Goal: Transaction & Acquisition: Purchase product/service

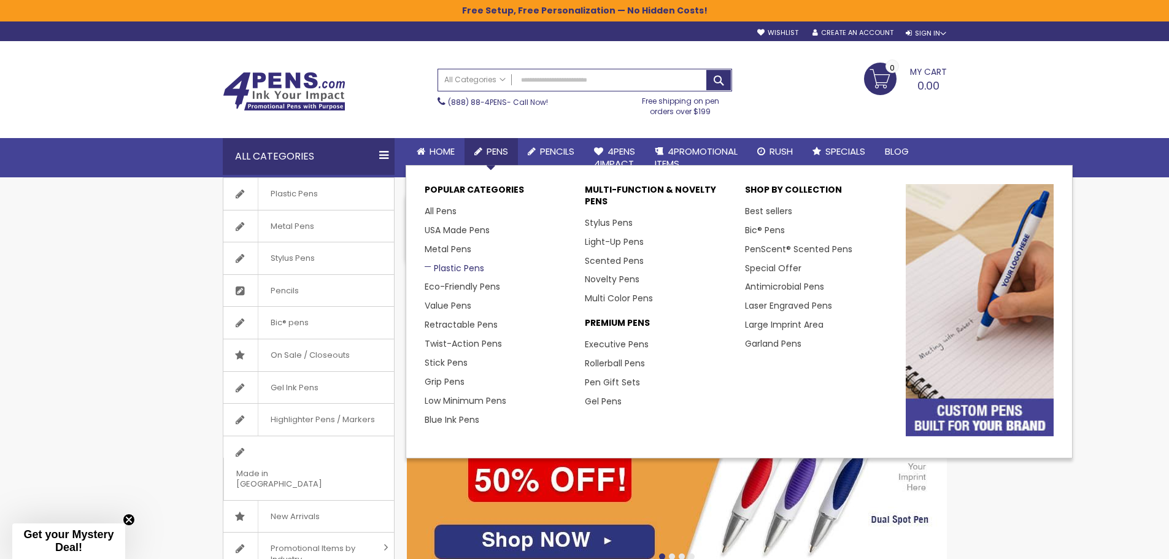
click at [446, 264] on link "Plastic Pens" at bounding box center [455, 268] width 60 height 12
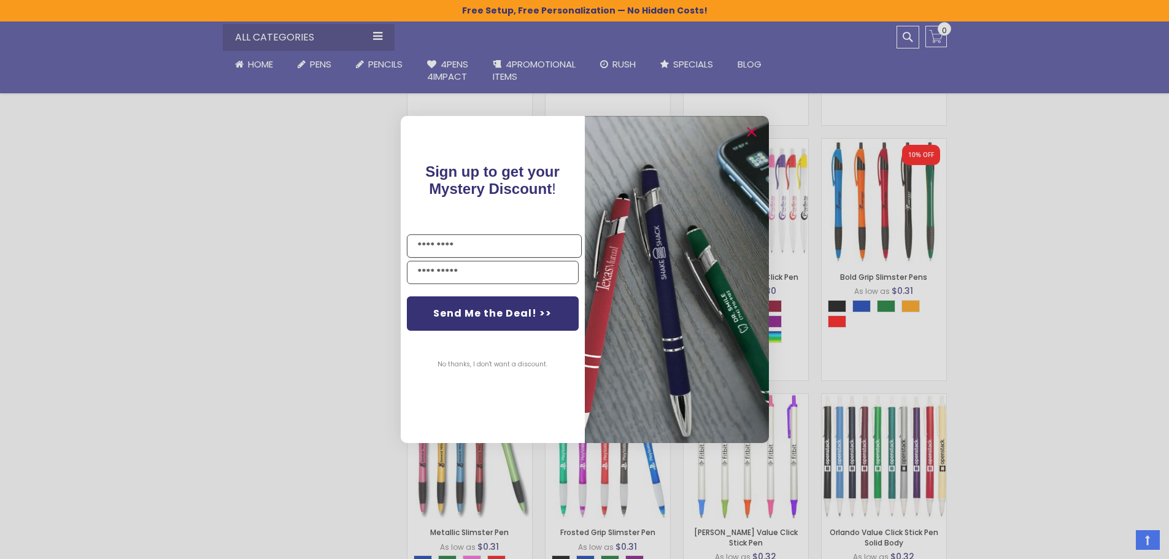
scroll to position [1065, 0]
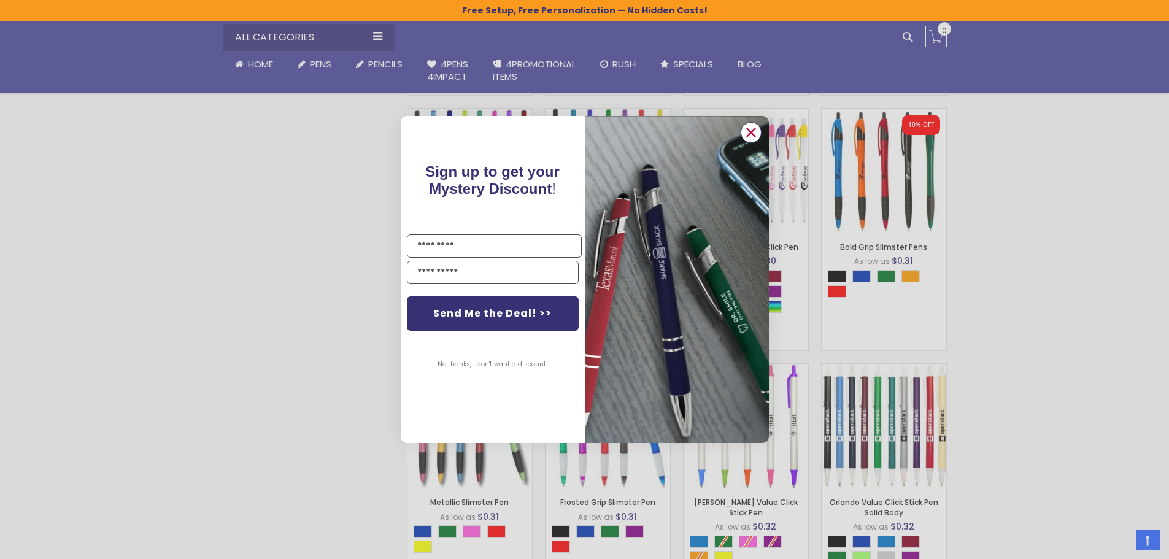
click at [754, 131] on circle "Close dialog" at bounding box center [750, 132] width 18 height 18
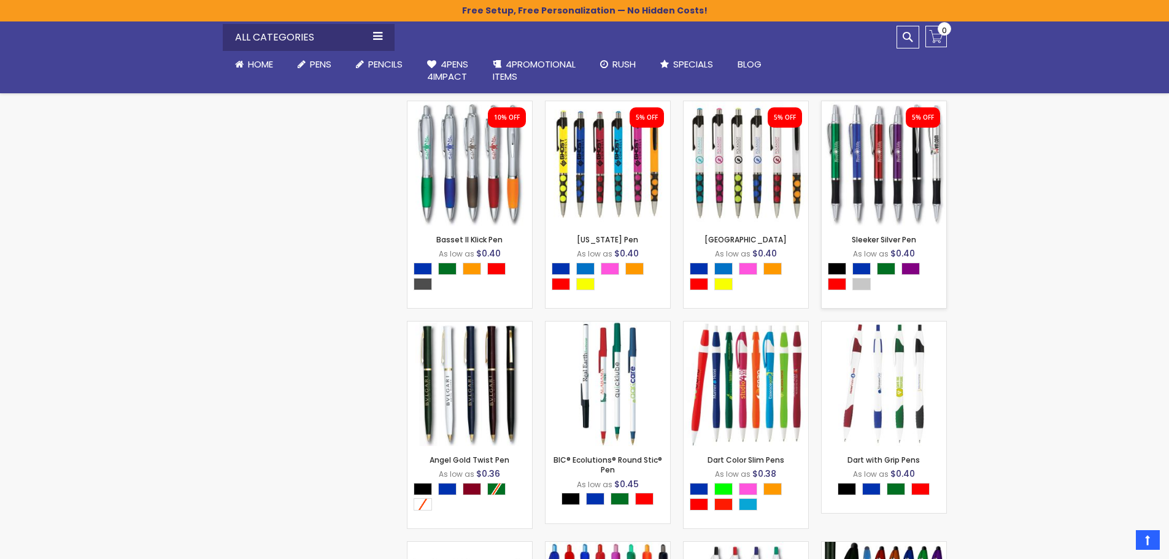
scroll to position [3029, 0]
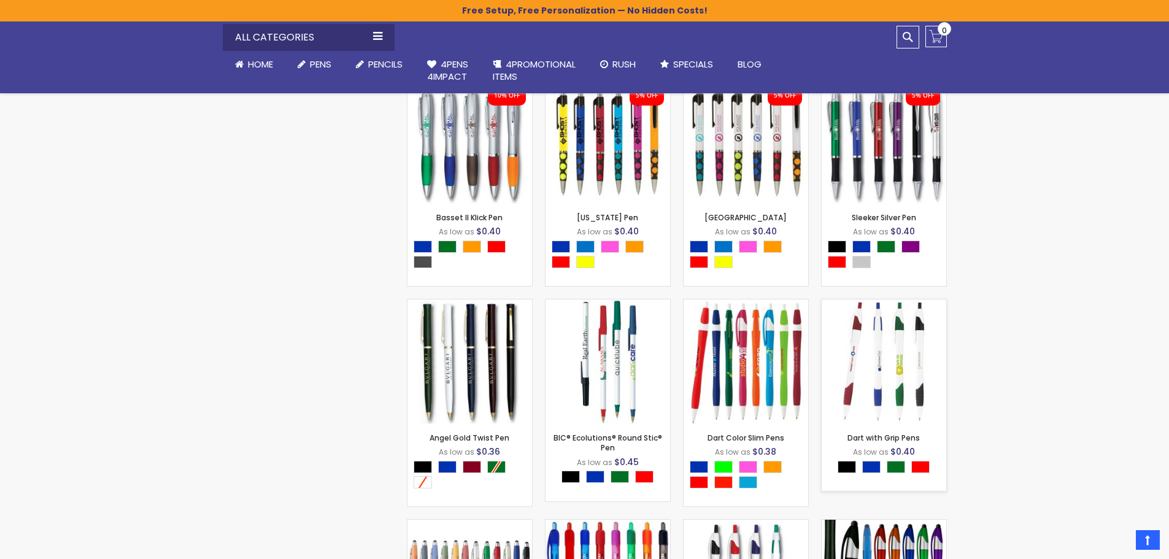
click at [871, 350] on img at bounding box center [884, 361] width 125 height 125
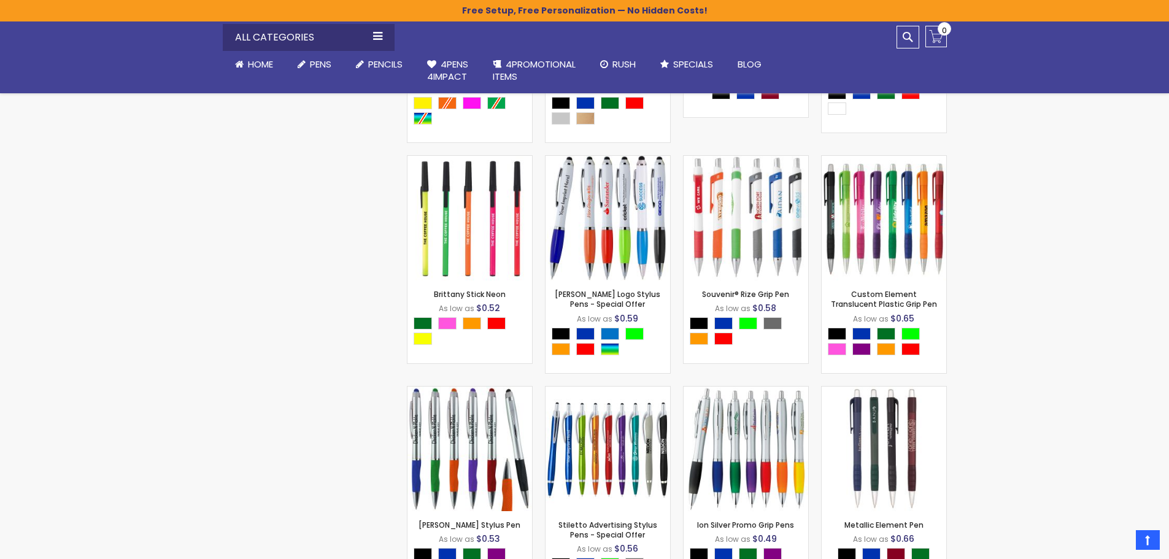
scroll to position [6220, 0]
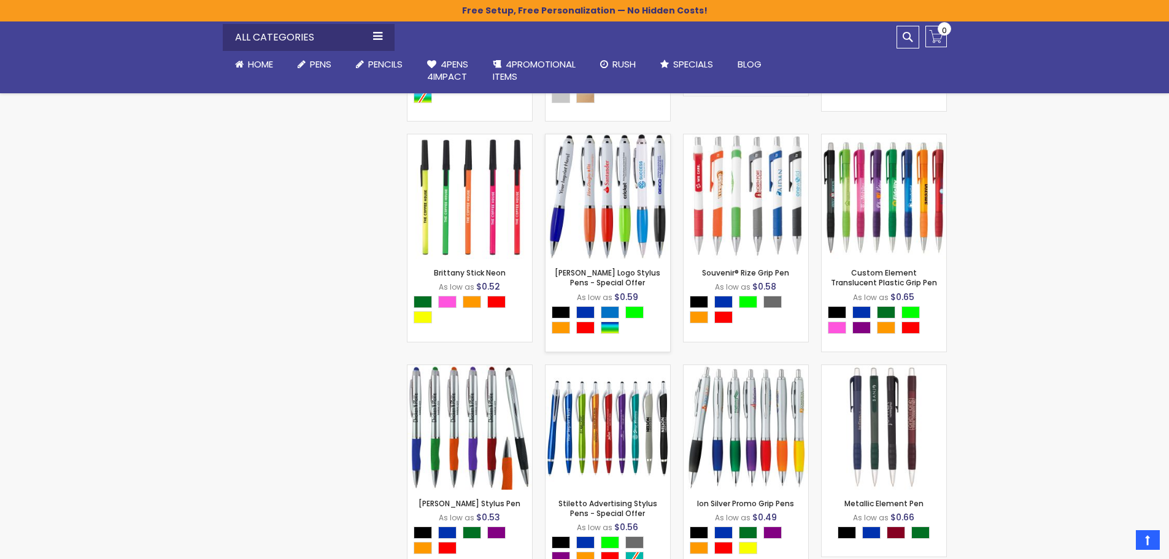
click at [633, 195] on img at bounding box center [608, 196] width 125 height 125
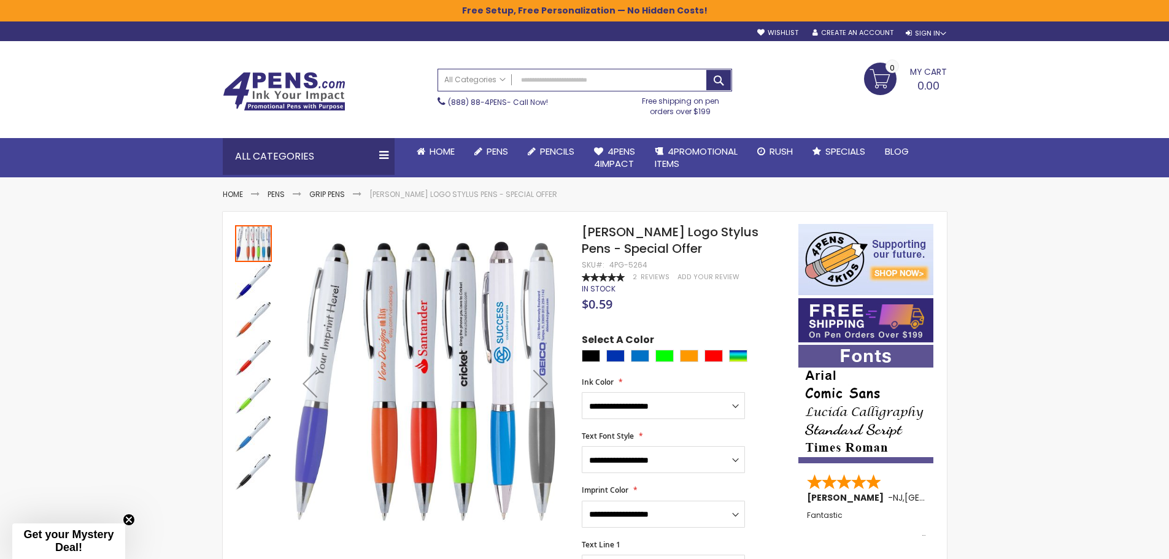
click at [252, 284] on img "Kimberly Logo Stylus Pens - Special Offer" at bounding box center [253, 281] width 37 height 37
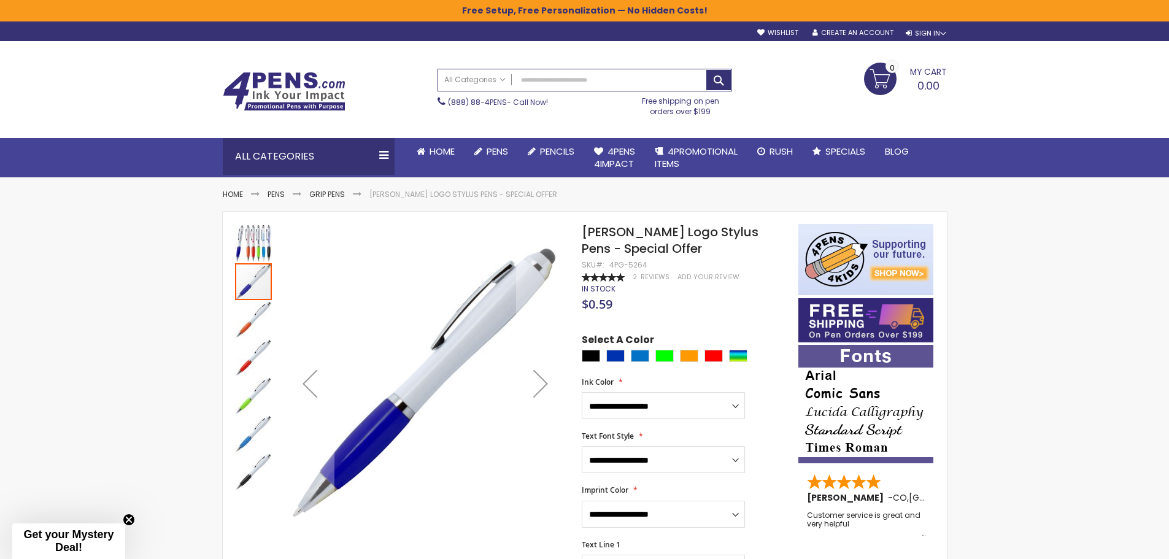
click at [241, 248] on img "Kimberly Logo Stylus Pens - Special Offer" at bounding box center [253, 243] width 37 height 37
